Goal: Task Accomplishment & Management: Manage account settings

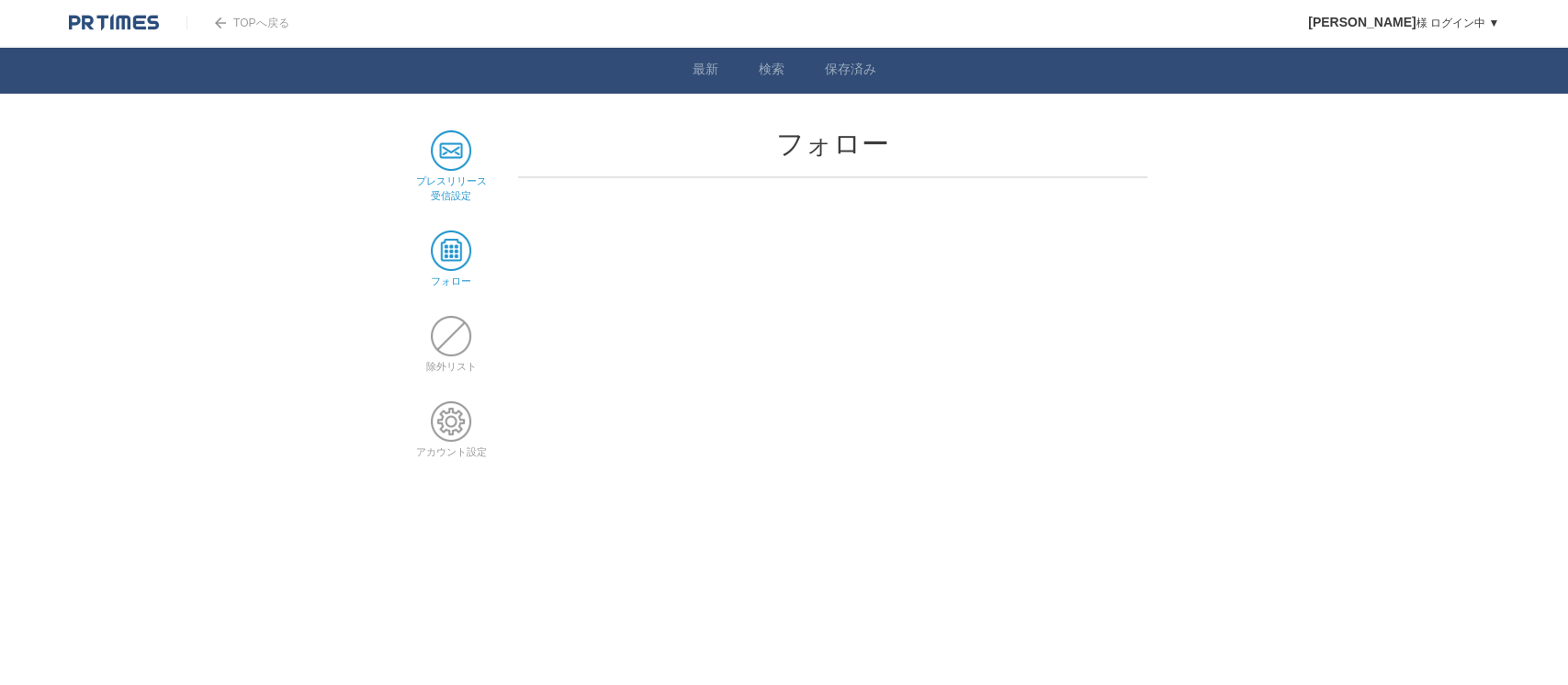
click at [445, 155] on span at bounding box center [451, 150] width 40 height 40
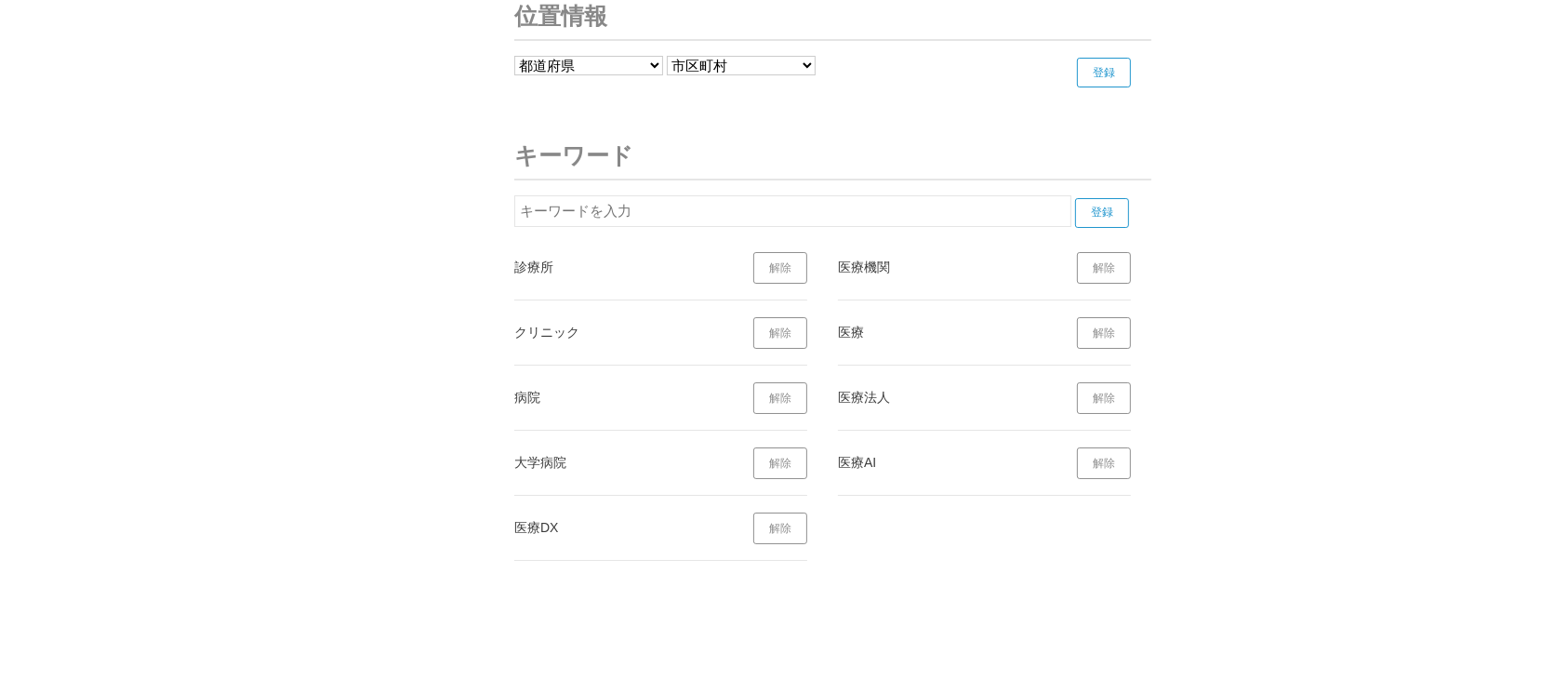
scroll to position [6869, 0]
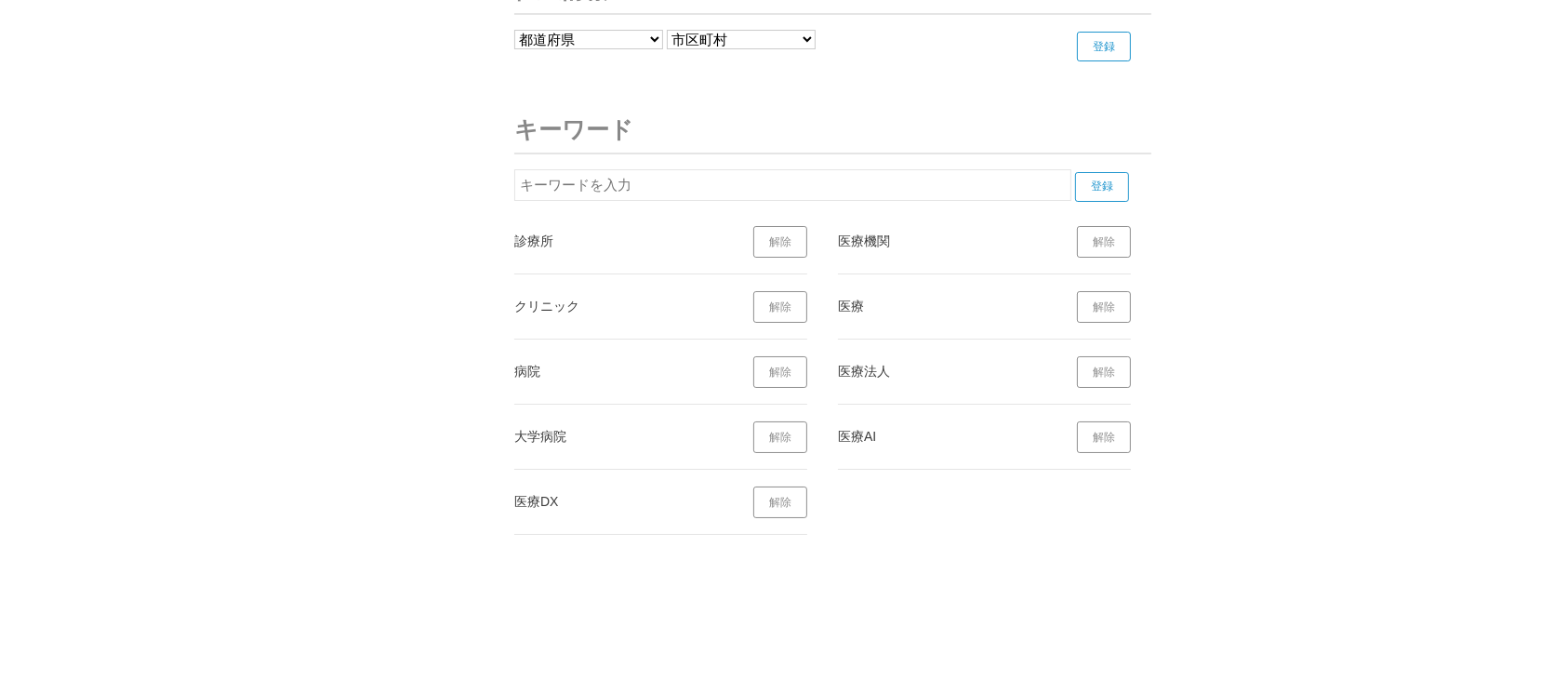
click at [815, 185] on input "text" at bounding box center [792, 184] width 557 height 31
click at [1098, 183] on input "登録" at bounding box center [1102, 186] width 54 height 29
click at [858, 176] on input "ヘルスケア" at bounding box center [792, 184] width 557 height 31
type input "ヘ"
type input "メディカル"
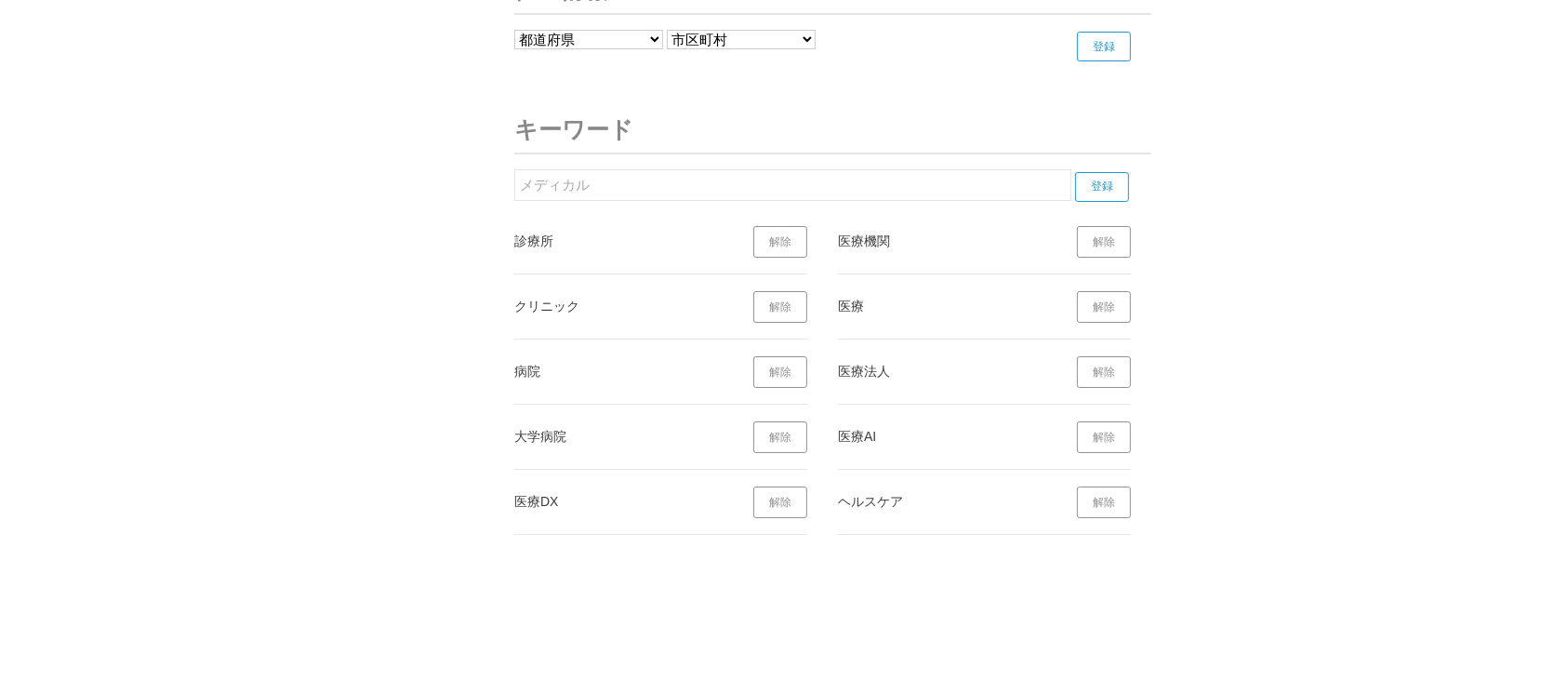
click at [1101, 178] on input "登録" at bounding box center [1102, 186] width 54 height 29
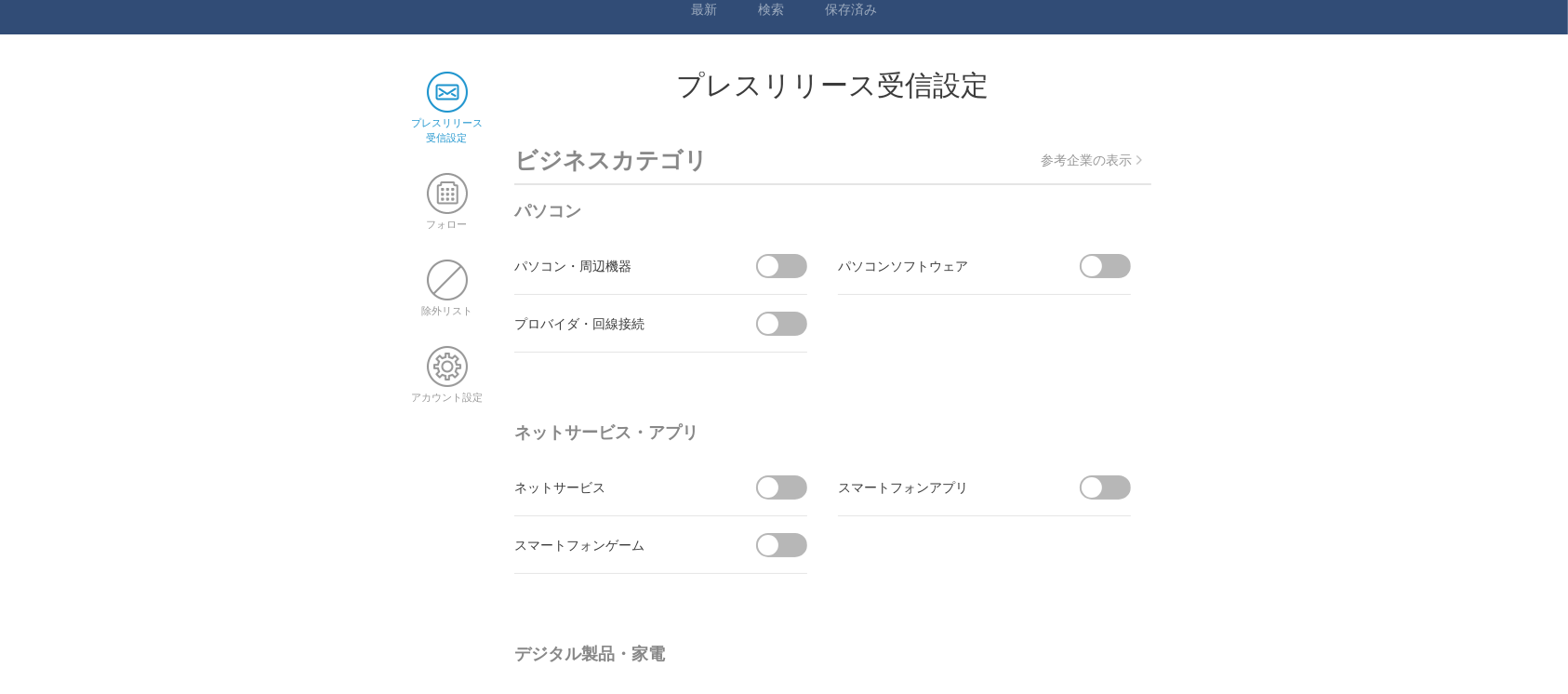
scroll to position [0, 0]
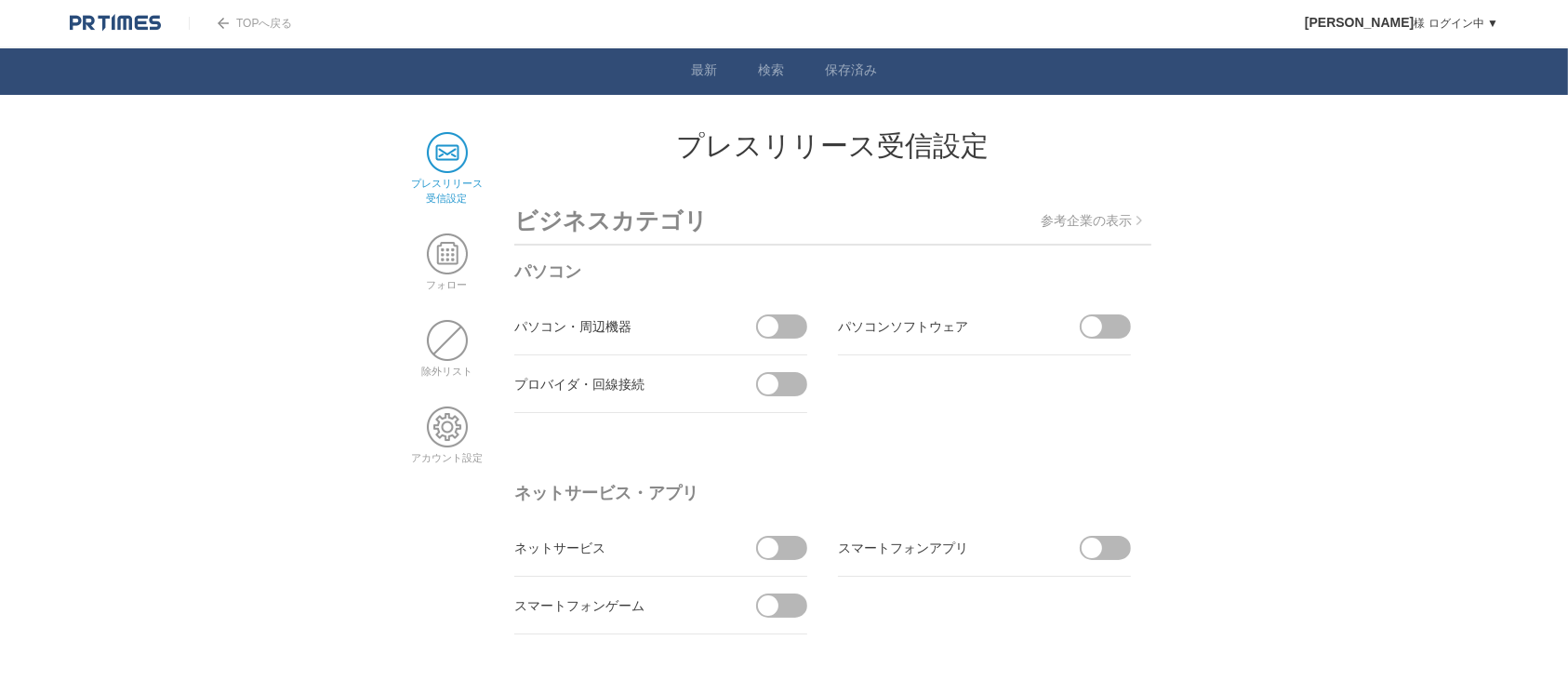
click at [122, 20] on img at bounding box center [114, 22] width 91 height 19
